Goal: Navigation & Orientation: Find specific page/section

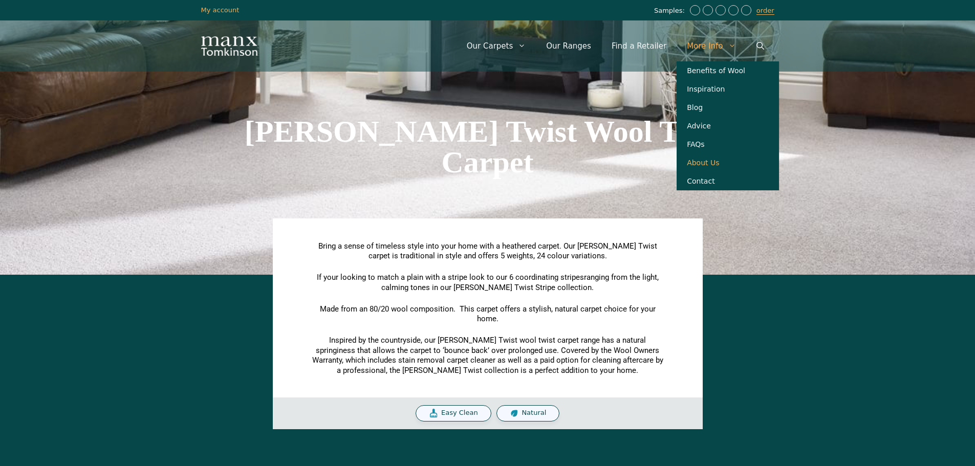
click at [699, 170] on link "About Us" at bounding box center [727, 162] width 102 height 18
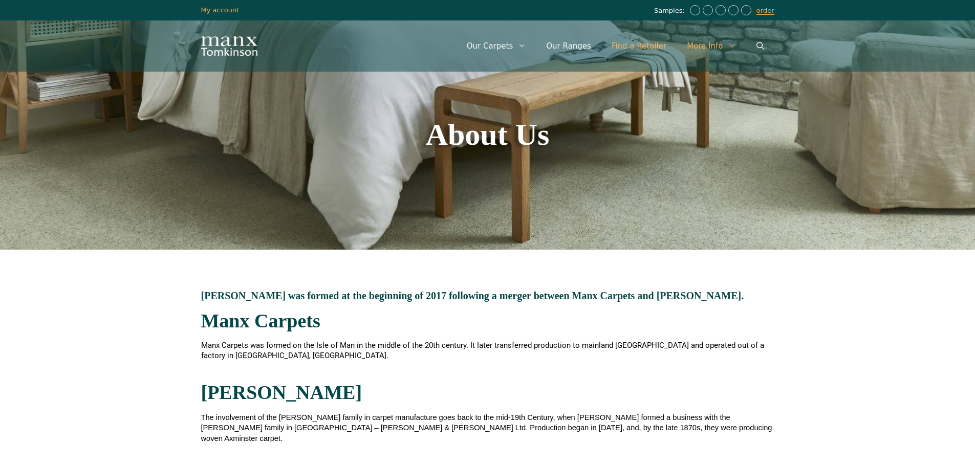
click at [645, 47] on link "Find a Retailer" at bounding box center [638, 46] width 75 height 31
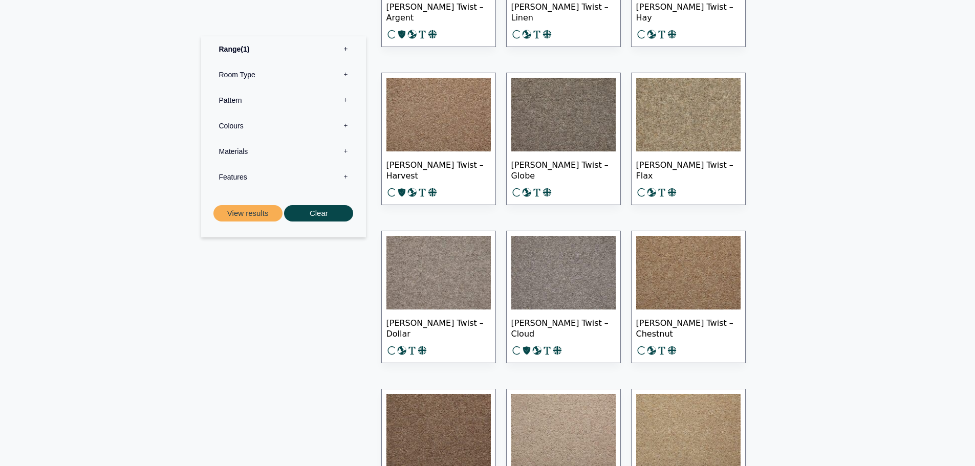
scroll to position [1561, 0]
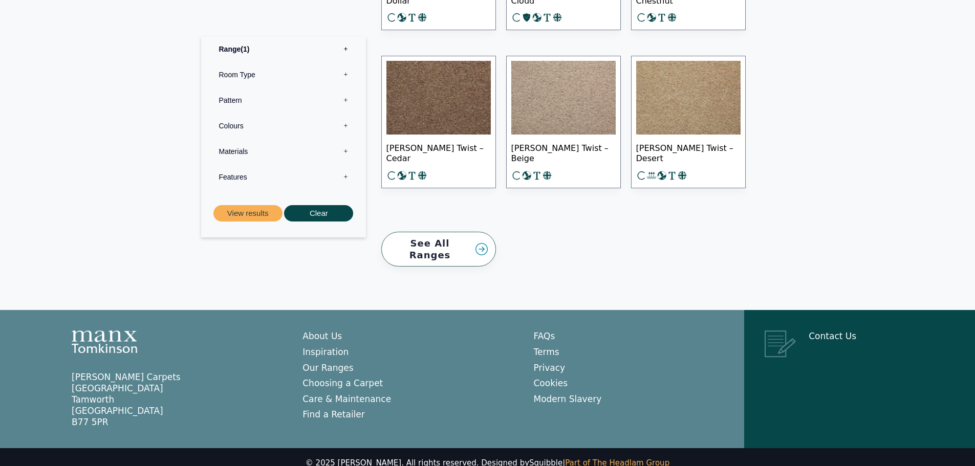
click at [610, 458] on link "Part of The Headlam Group" at bounding box center [617, 462] width 104 height 9
